Goal: Task Accomplishment & Management: Use online tool/utility

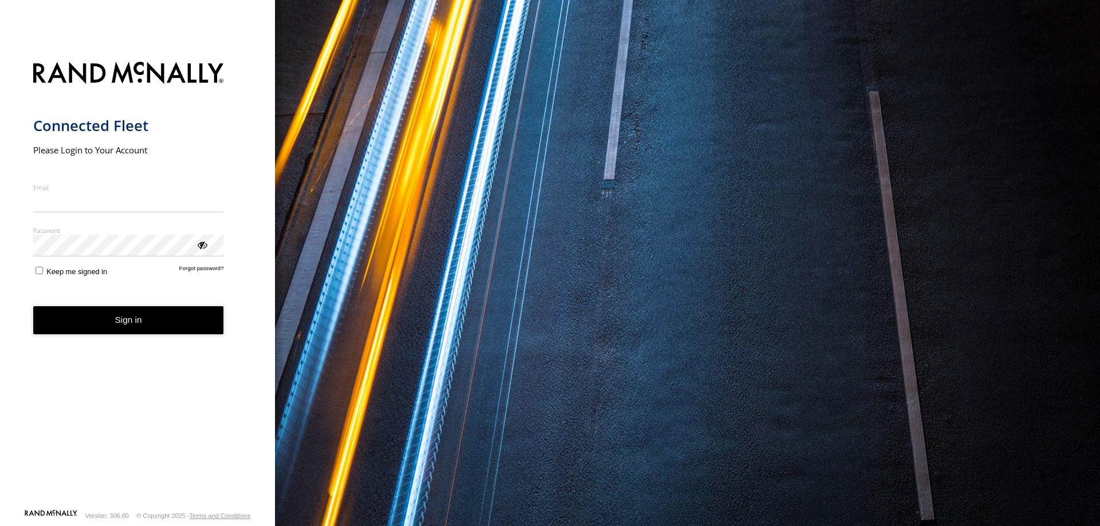
type input "**********"
click at [129, 280] on form "**********" at bounding box center [137, 282] width 209 height 454
click at [116, 316] on button "Sign in" at bounding box center [128, 320] width 191 height 28
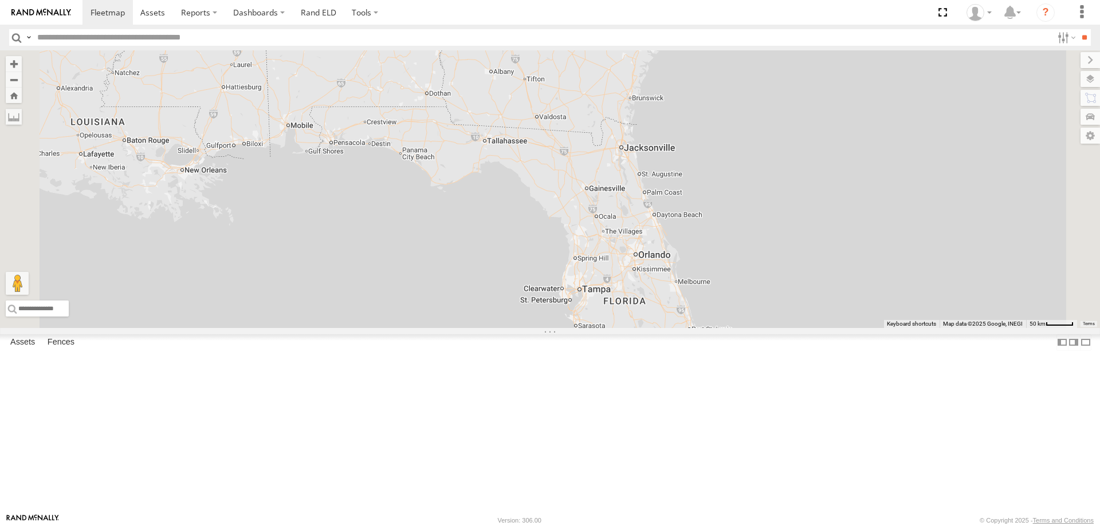
click at [823, 328] on div "[PERSON_NAME] [PERSON_NAME]" at bounding box center [550, 189] width 1100 height 278
